Goal: Book appointment/travel/reservation

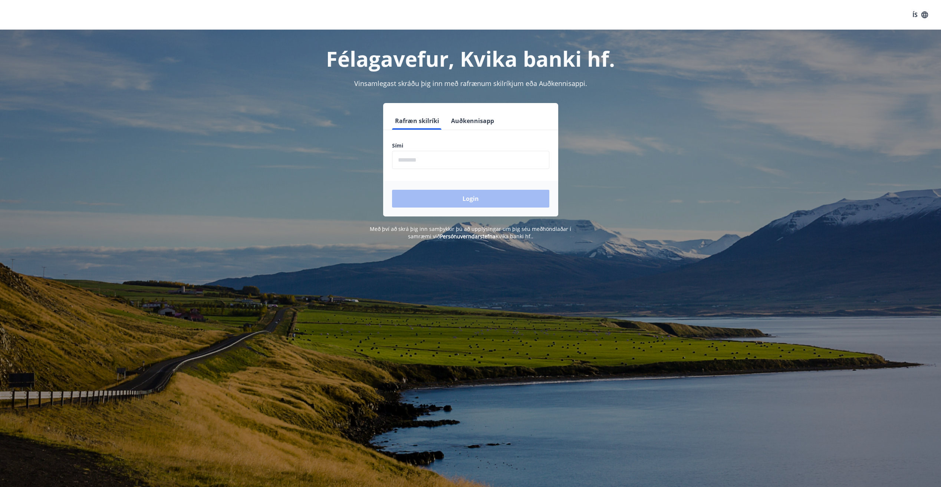
click at [418, 158] on input "phone" at bounding box center [470, 160] width 157 height 18
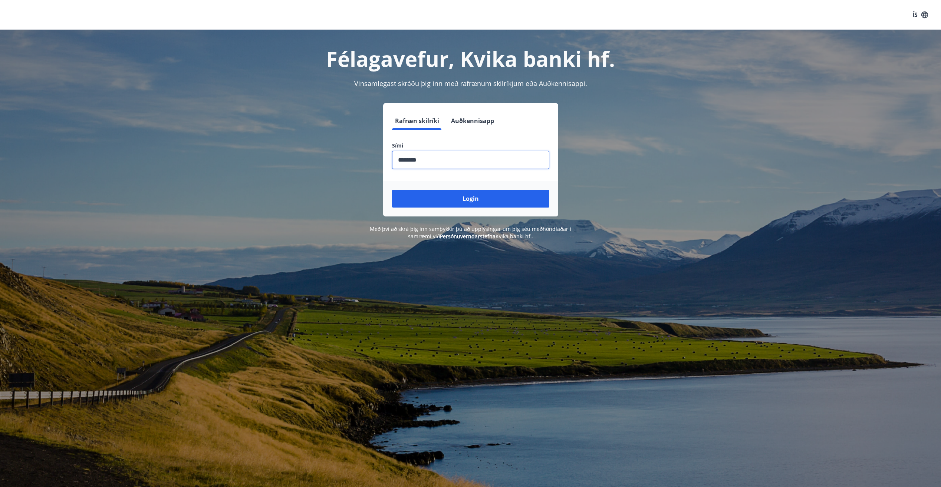
type input "********"
click at [392, 190] on button "Login" at bounding box center [470, 199] width 157 height 18
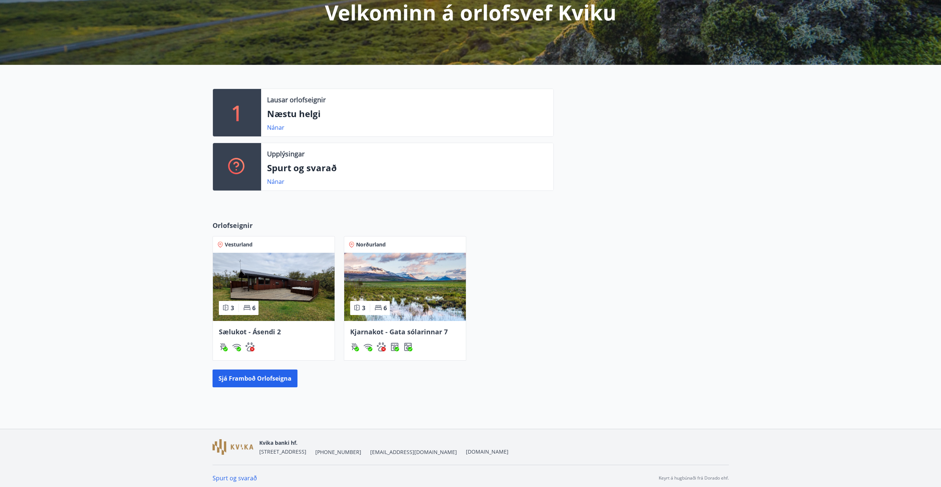
scroll to position [108, 0]
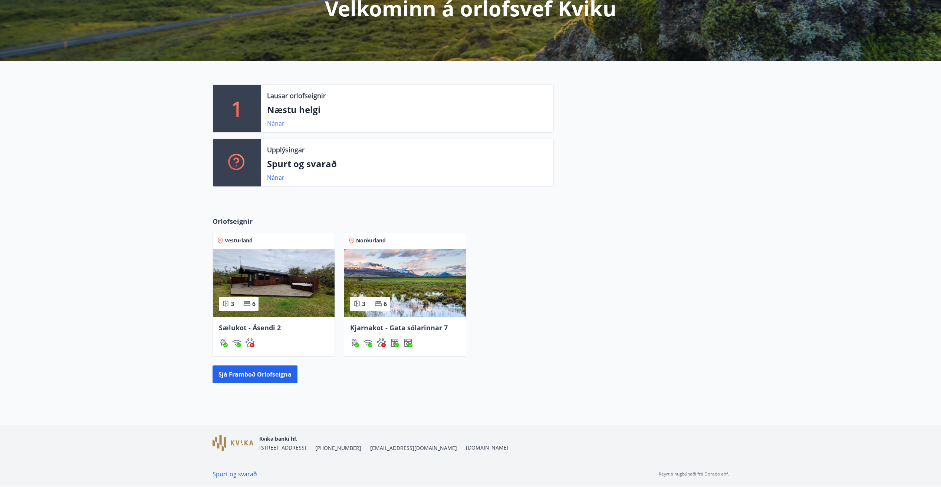
click at [282, 122] on link "Nánar" at bounding box center [275, 123] width 17 height 8
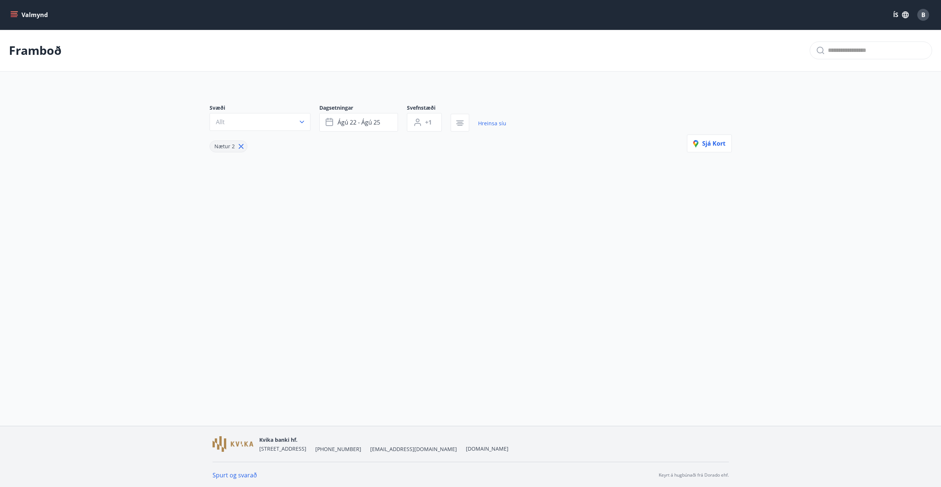
type input "*"
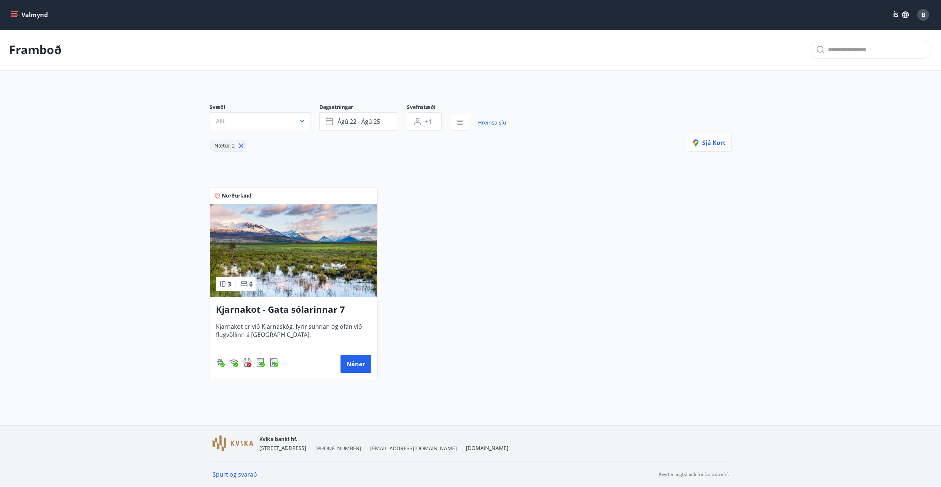
scroll to position [1, 0]
click at [357, 365] on button "Nánar" at bounding box center [356, 364] width 31 height 18
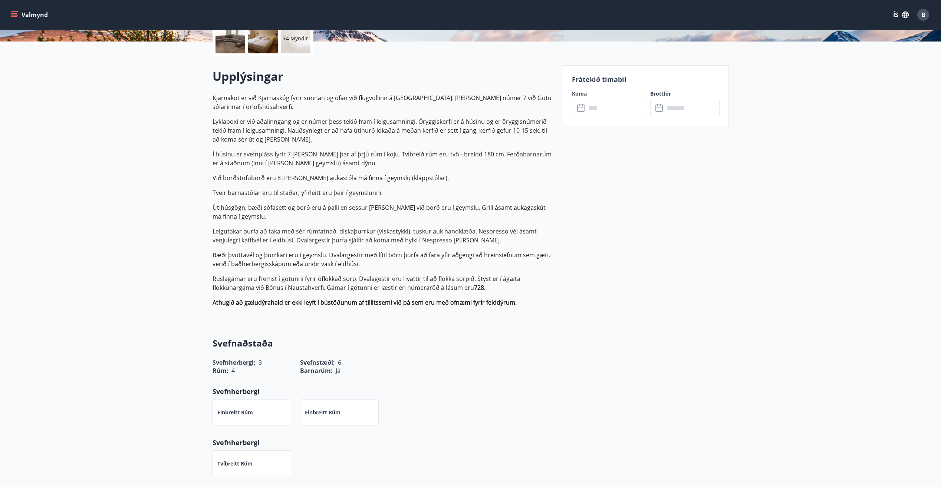
scroll to position [185, 0]
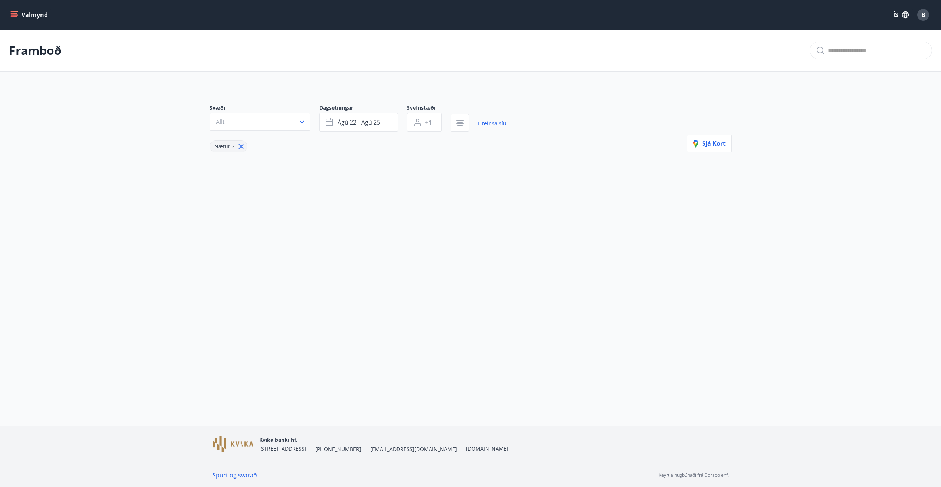
type input "*"
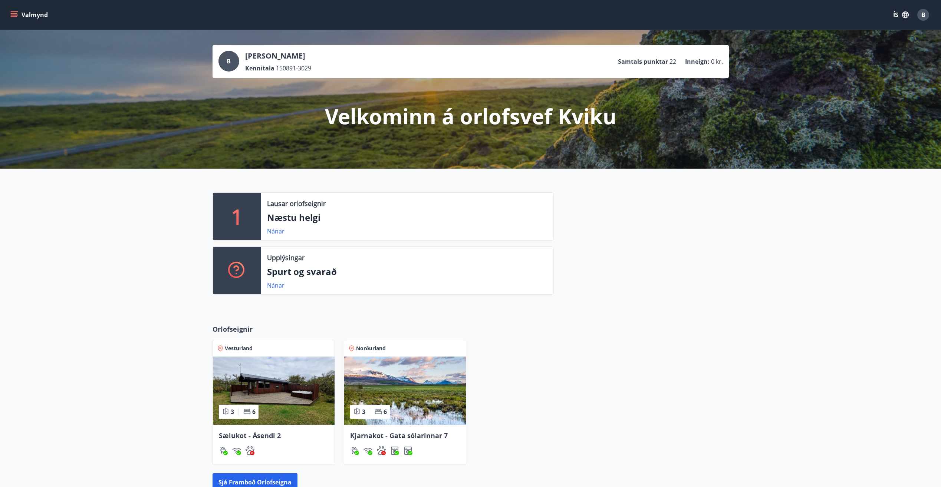
click at [408, 406] on img at bounding box center [405, 391] width 122 height 68
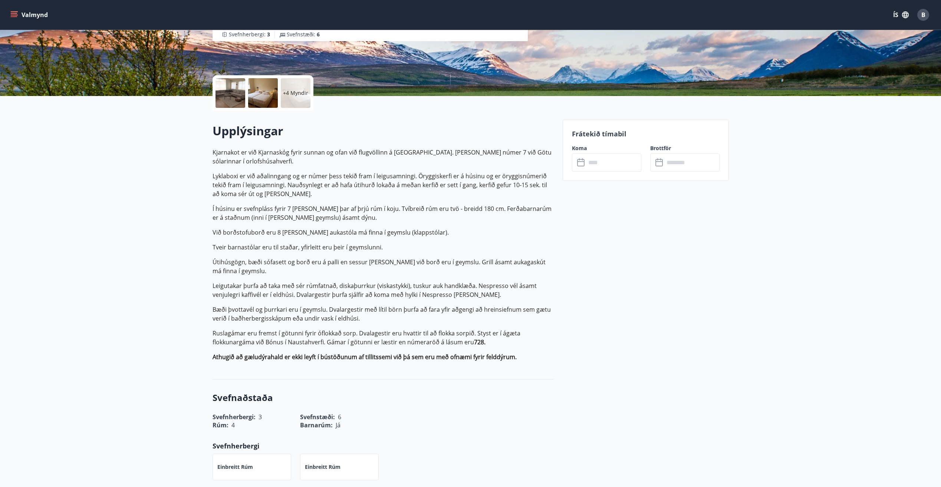
scroll to position [148, 0]
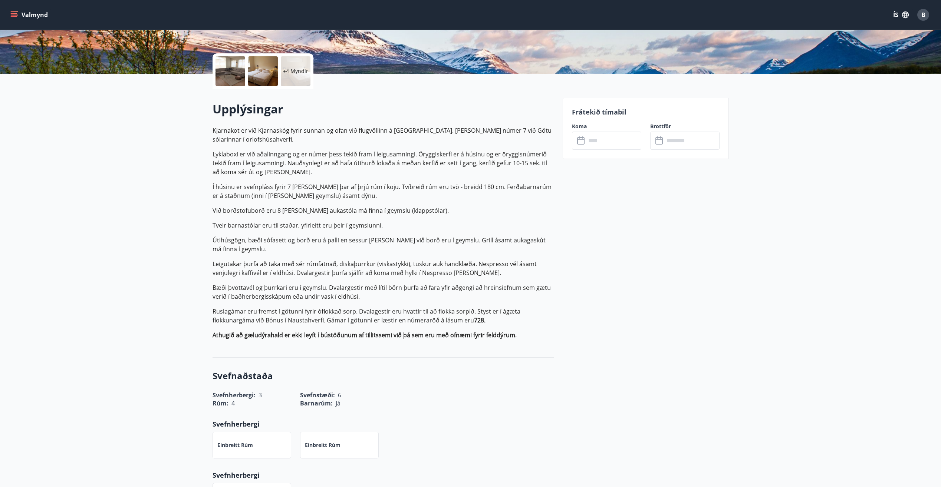
click at [606, 145] on input "text" at bounding box center [613, 141] width 55 height 18
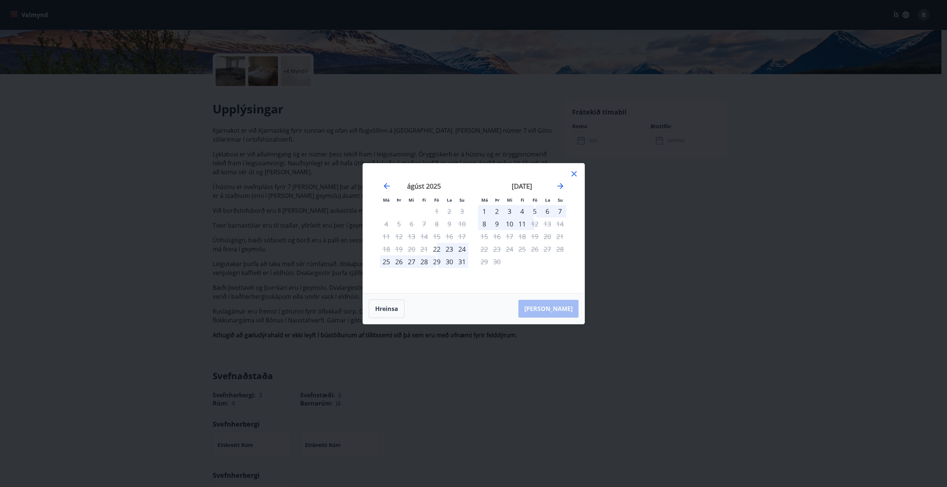
click at [532, 211] on div "5" at bounding box center [534, 211] width 13 height 13
click at [488, 226] on div "8" at bounding box center [484, 224] width 13 height 13
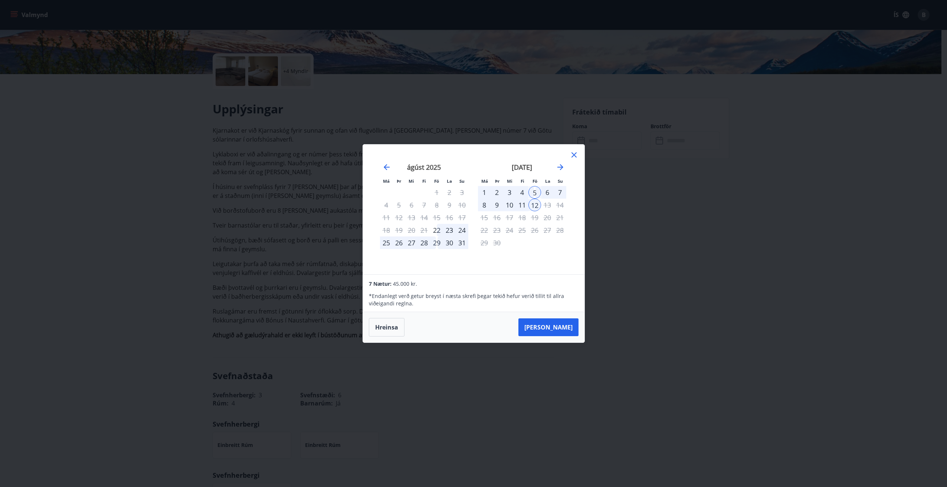
click at [572, 155] on icon at bounding box center [573, 155] width 9 height 9
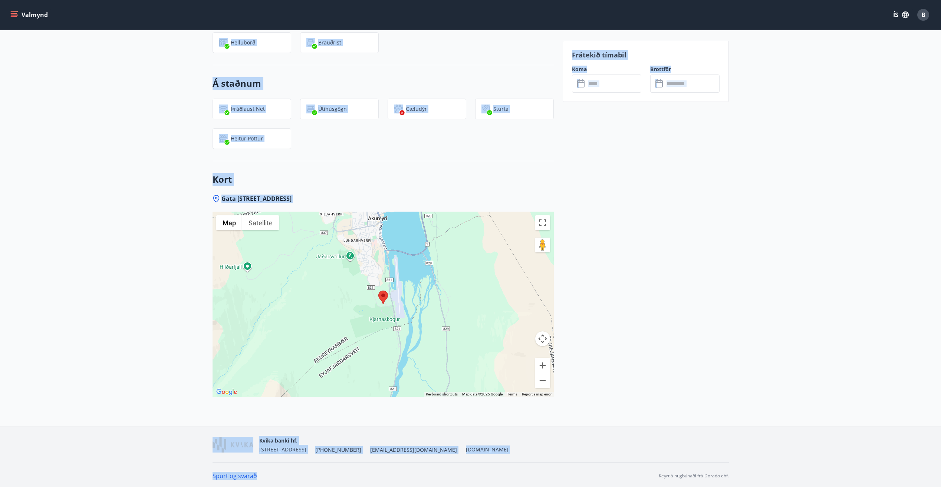
scroll to position [923, 0]
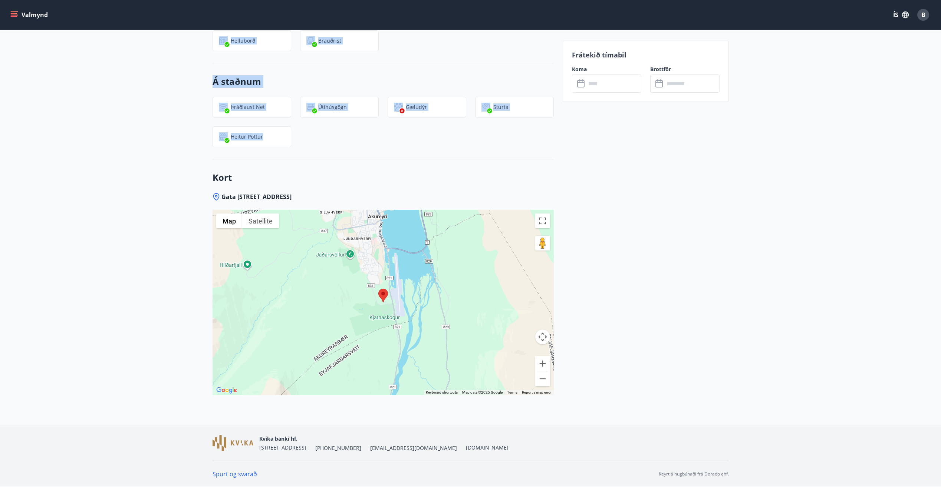
drag, startPoint x: 210, startPoint y: 143, endPoint x: 311, endPoint y: 139, distance: 100.6
copy div "Upplýsingar Kjarnakot er við Kjarnaskóg fyrir sunnan og ofan við flugvöllinn á …"
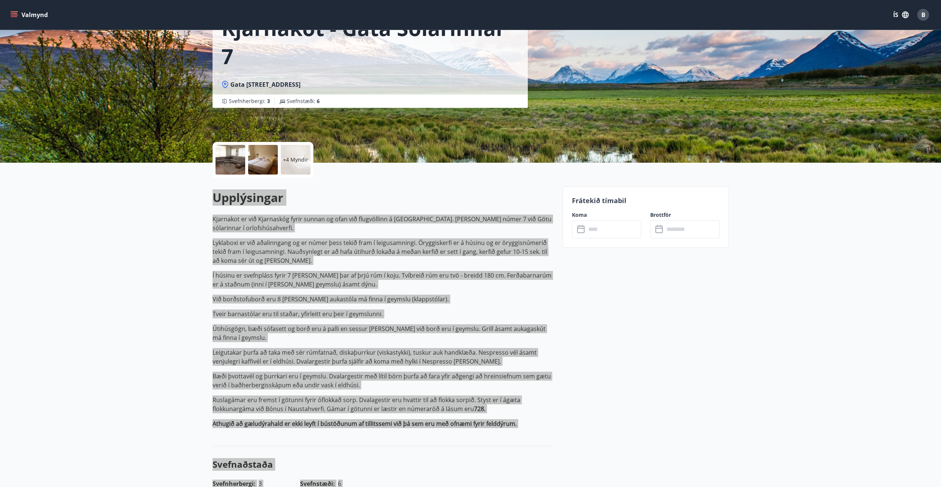
scroll to position [0, 0]
